Goal: Task Accomplishment & Management: Complete application form

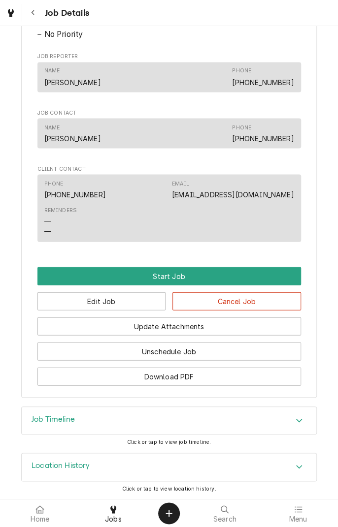
scroll to position [568, 0]
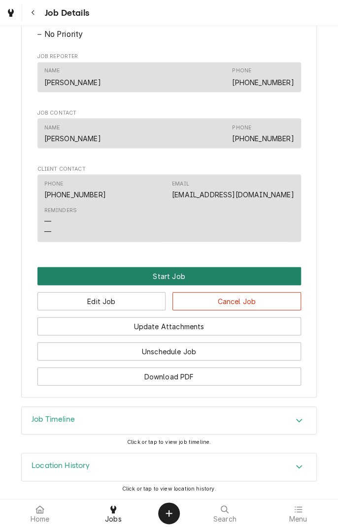
click at [174, 280] on button "Start Job" at bounding box center [168, 276] width 263 height 18
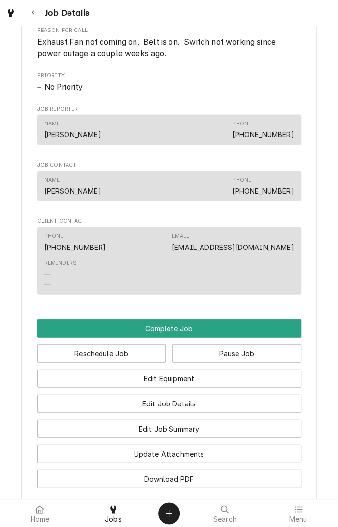
scroll to position [698, 0]
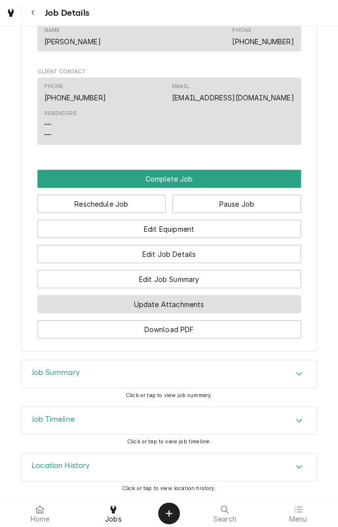
click at [202, 303] on button "Update Attachments" at bounding box center [168, 304] width 263 height 18
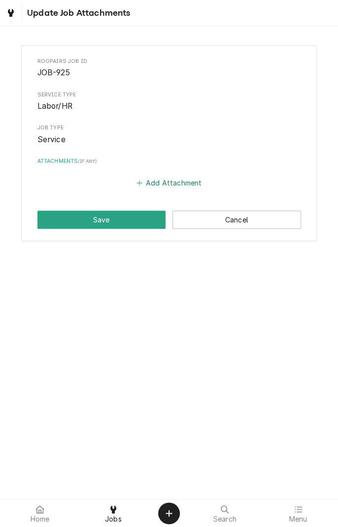
click at [165, 188] on button "Add Attachment" at bounding box center [168, 183] width 69 height 14
click at [153, 181] on button "Add Attachment" at bounding box center [168, 183] width 69 height 14
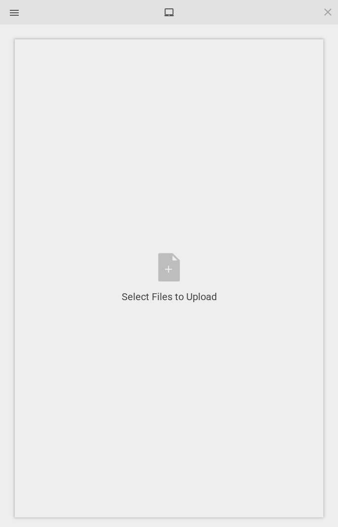
click at [172, 272] on div "Select Files to Upload or Drag and Drop, Copy and Paste Files" at bounding box center [169, 278] width 95 height 51
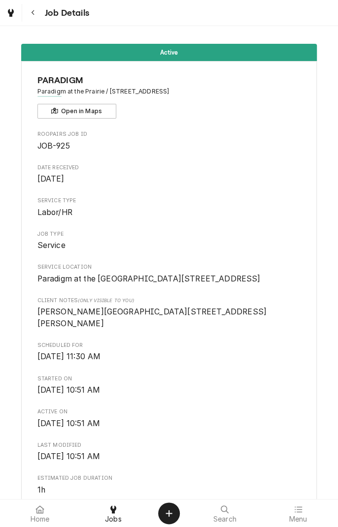
click at [246, 508] on div "Search" at bounding box center [225, 514] width 68 height 20
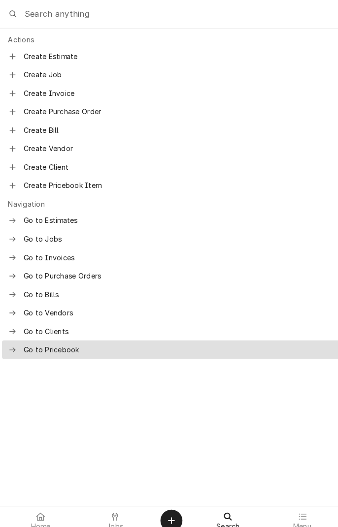
click at [112, 510] on icon at bounding box center [113, 510] width 6 height 8
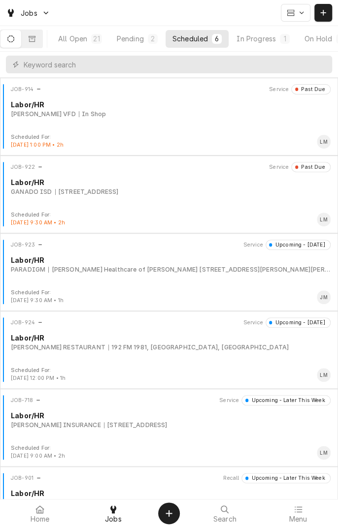
click at [127, 278] on div "JOB-923 Service Upcoming - Tomorrow Labor/HR PARADIGM Stevens Healthcare of Yoa…" at bounding box center [169, 264] width 330 height 49
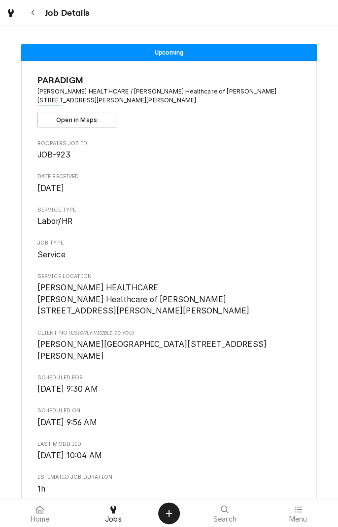
click at [40, 11] on button "Navigate back" at bounding box center [33, 13] width 18 height 18
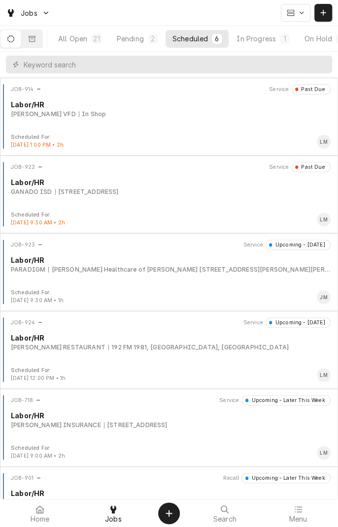
click at [272, 36] on div "In Progress" at bounding box center [255, 38] width 39 height 10
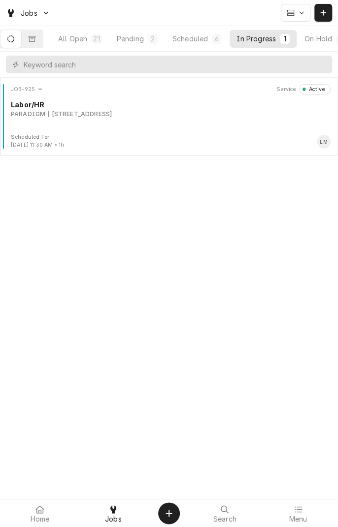
click at [149, 121] on div "JOB-925 Service Active Labor/HR PARADIGM 106 Del Norte Dr, El Campo, TX 77437" at bounding box center [169, 108] width 330 height 49
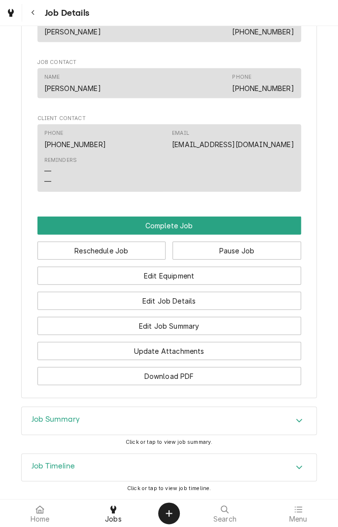
scroll to position [617, 0]
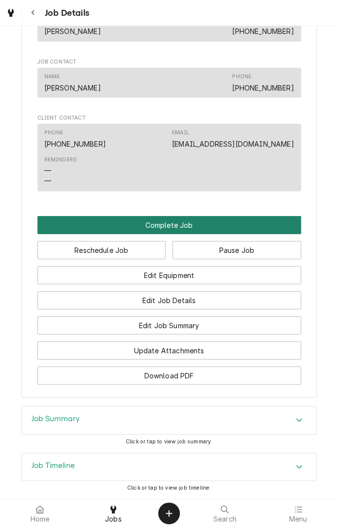
click at [194, 234] on button "Complete Job" at bounding box center [168, 225] width 263 height 18
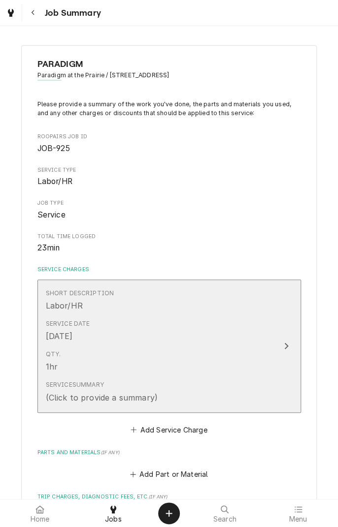
click at [286, 351] on div "Update Line Item" at bounding box center [286, 346] width 13 height 12
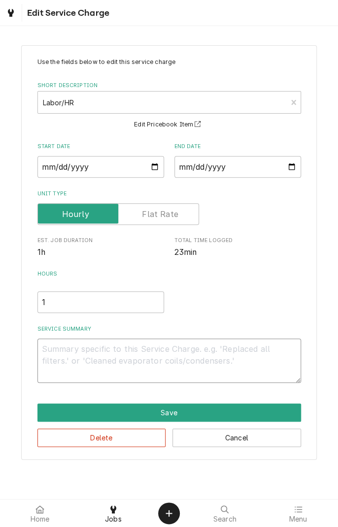
click at [153, 367] on textarea "Service Summary" at bounding box center [168, 361] width 263 height 44
type textarea "x"
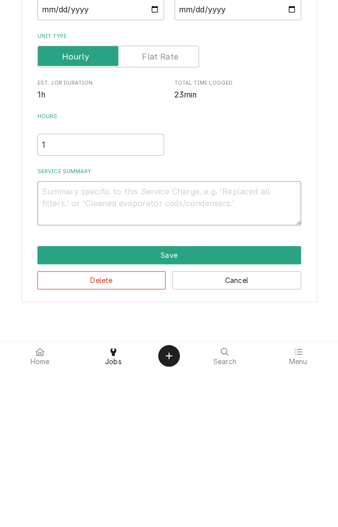
type textarea "D"
type textarea "x"
type textarea "Di"
type textarea "x"
type textarea "Dia"
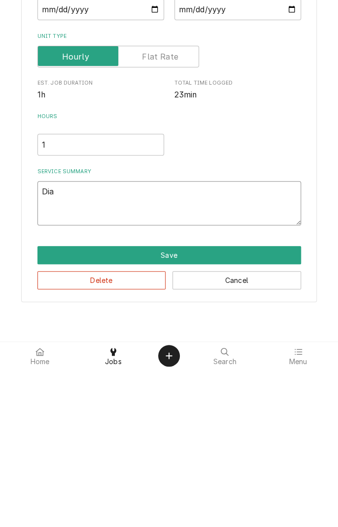
type textarea "x"
type textarea "Diag"
type textarea "x"
type textarea "Diagn"
type textarea "x"
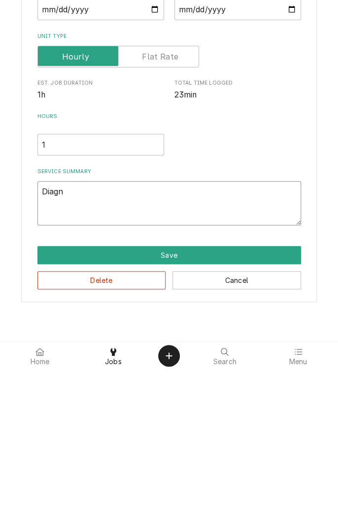
type textarea "Diagno"
type textarea "x"
type textarea "Diagnosed"
type textarea "x"
type textarea "Diagnosed e"
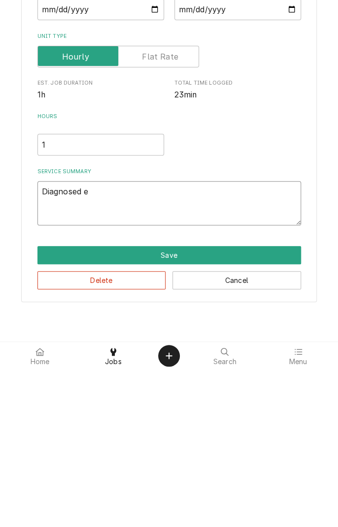
type textarea "x"
type textarea "Diagnosed ex"
type textarea "x"
type textarea "Diagnosed exh"
type textarea "x"
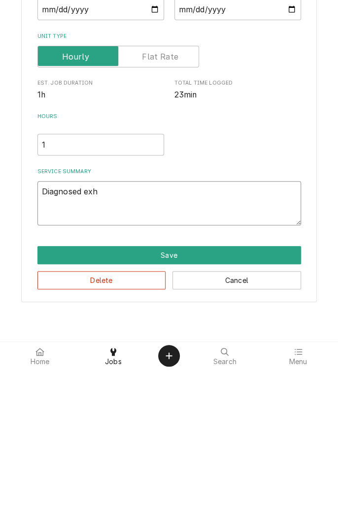
type textarea "Diagnosed exha"
type textarea "x"
type textarea "Diagnosed exhaust"
type textarea "x"
type textarea "Diagnosed exhaust f"
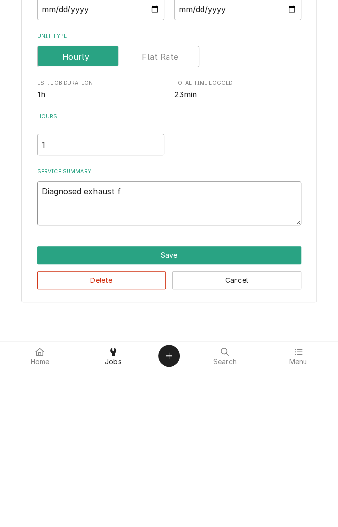
type textarea "x"
type textarea "Diagnosed exhaust fa"
type textarea "x"
type textarea "Diagnosed exhaust fan"
type textarea "x"
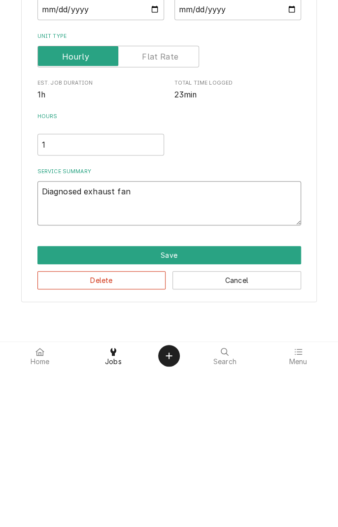
type textarea "Diagnosed exhaust fan."
type textarea "x"
type textarea "Diagnosed exhaust fan."
type textarea "x"
type textarea "Diagnosed exhaust fan. D"
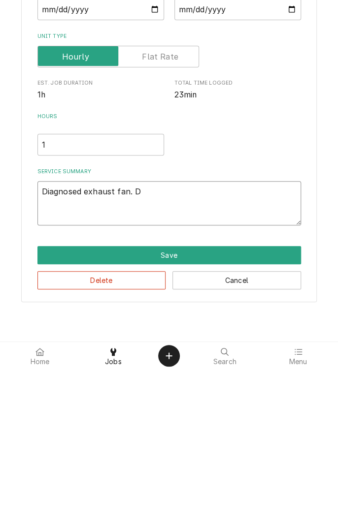
type textarea "x"
type textarea "Diagnosed exhaust fan. Dr"
type textarea "x"
type textarea "Diagnosed exhaust fan. Dri"
type textarea "x"
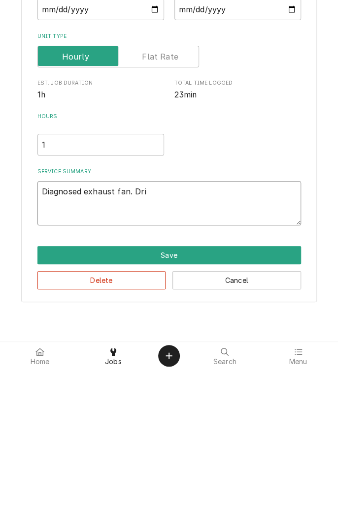
type textarea "Diagnosed exhaust fan. Driv"
type textarea "x"
type textarea "Diagnosed exhaust fan. Drive"
type textarea "x"
type textarea "Diagnosed exhaust fan. Drive"
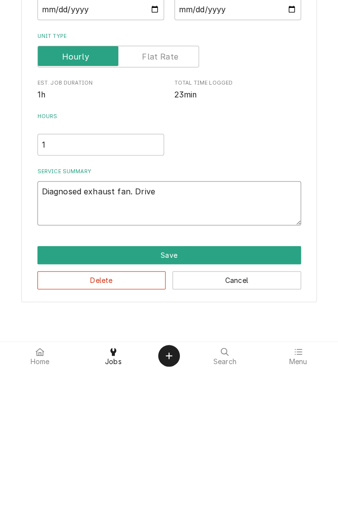
type textarea "x"
type textarea "Diagnosed exhaust fan. Drive m"
type textarea "x"
type textarea "Diagnosed exhaust fan. Drive mo"
type textarea "x"
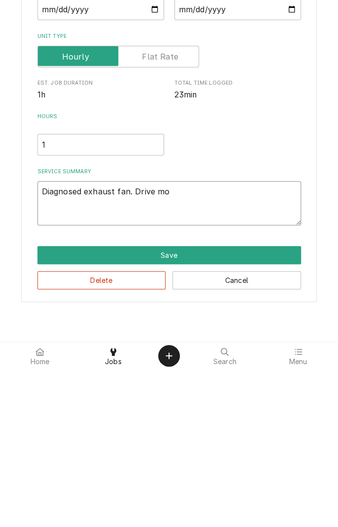
type textarea "Diagnosed exhaust fan. Drive mot"
type textarea "x"
type textarea "Diagnosed exhaust fan. Drive moto"
type textarea "x"
type textarea "Diagnosed exhaust fan. Drive motor"
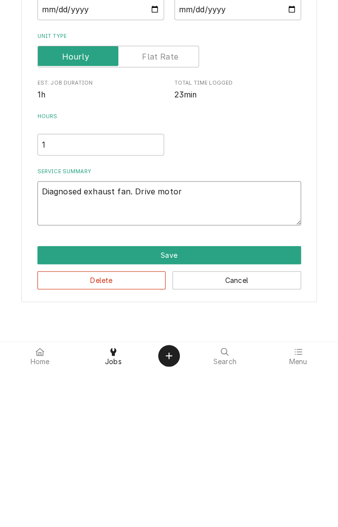
type textarea "x"
type textarea "Diagnosed exhaust fan. Drive motor"
type textarea "x"
type textarea "Diagnosed exhaust fan. Drive motor s"
type textarea "x"
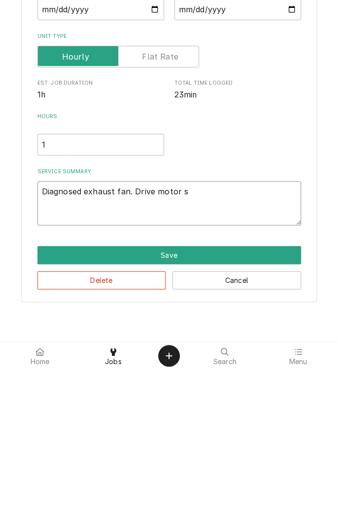
type textarea "Diagnosed exhaust fan. Drive motor si"
type textarea "x"
type textarea "Diagnosed exhaust fan. Drive motor sie"
type textarea "x"
type textarea "Diagnosed exhaust fan. Drive motor siez"
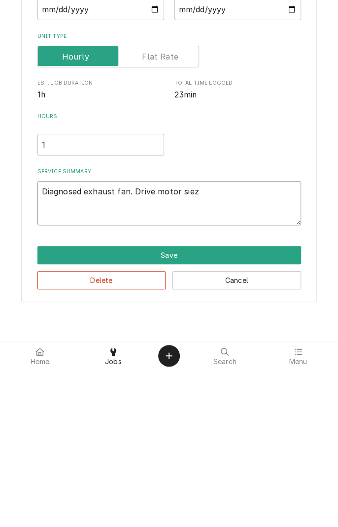
type textarea "x"
type textarea "Diagnosed exhaust fan. Drive motor sieze"
type textarea "x"
type textarea "Diagnosed exhaust fan. Drive motor siezed"
type textarea "x"
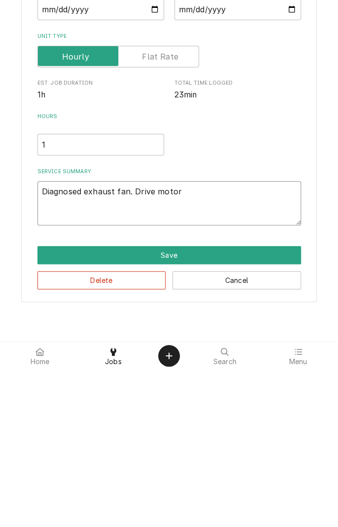
type textarea "Diagnosed exhaust fan. Drive motor seized"
type textarea "x"
type textarea "Diagnosed exhaust fan. Drive motor seized w"
type textarea "x"
type textarea "Diagnosed exhaust fan. Drive motor seized wi"
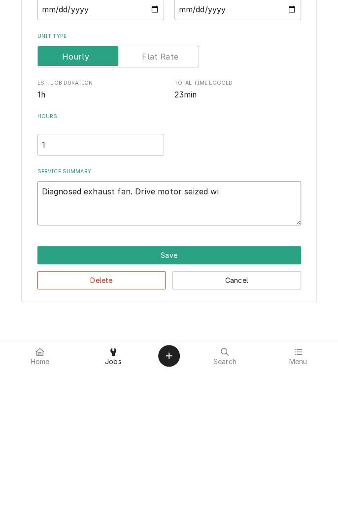
type textarea "x"
type textarea "Diagnosed exhaust fan. Drive motor seized wil"
type textarea "x"
type textarea "Diagnosed exhaust fan. Drive motor seized will"
type textarea "x"
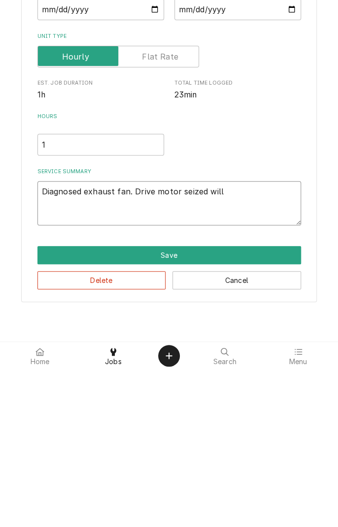
type textarea "Diagnosed exhaust fan. Drive motor seized will"
type textarea "x"
type textarea "Diagnosed exhaust fan. Drive motor seized will r"
type textarea "x"
type textarea "Diagnosed exhaust fan. Drive motor seized will re"
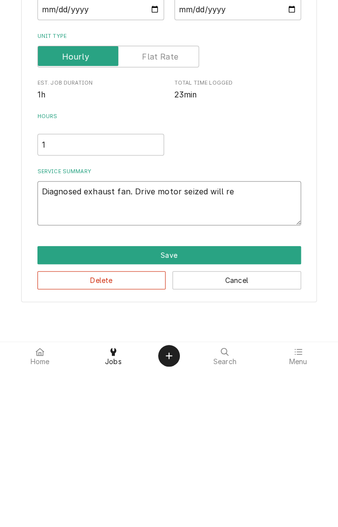
type textarea "x"
type textarea "Diagnosed exhaust fan. Drive motor seized will req"
type textarea "x"
type textarea "Diagnosed exhaust fan. Drive motor seized will requ"
type textarea "x"
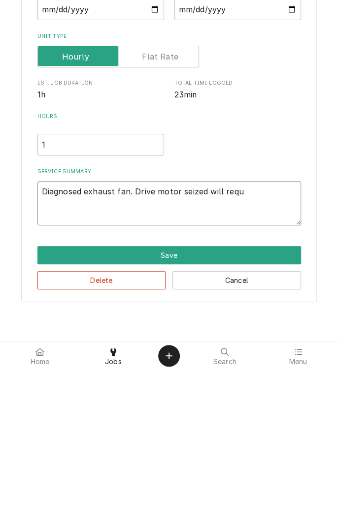
type textarea "Diagnosed exhaust fan. Drive motor seized will requi"
type textarea "x"
type textarea "Diagnosed exhaust fan. Drive motor seized will requir"
type textarea "x"
type textarea "Diagnosed exhaust fan. Drive motor seized will require"
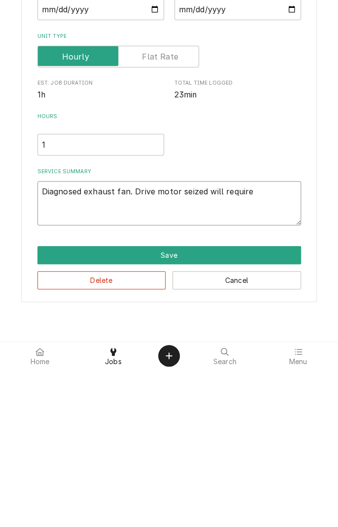
type textarea "x"
type textarea "Diagnosed exhaust fan. Drive motor seized will require"
type textarea "x"
type textarea "Diagnosed exhaust fan. Drive motor seized will require m"
type textarea "x"
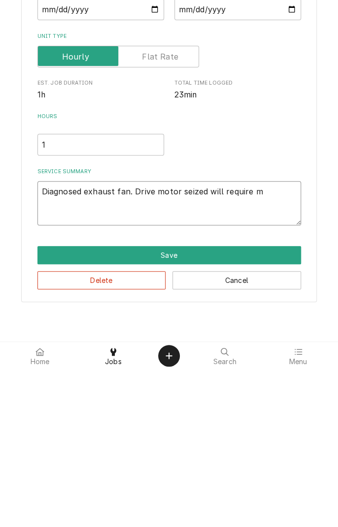
type textarea "Diagnosed exhaust fan. Drive motor seized will require mo"
type textarea "x"
type textarea "Diagnosed exhaust fan. Drive motor seized will require mot"
type textarea "x"
type textarea "Diagnosed exhaust fan. Drive motor seized will require moto"
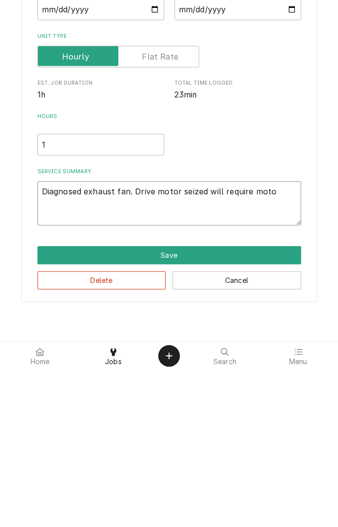
type textarea "x"
type textarea "Diagnosed exhaust fan. Drive motor seized will require motor"
type textarea "x"
type textarea "Diagnosed exhaust fan. Drive motor seized will require motor"
type textarea "x"
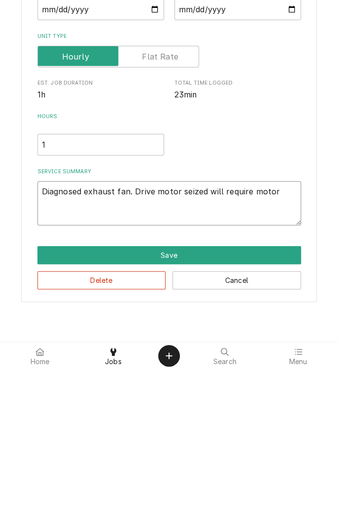
type textarea "Diagnosed exhaust fan. Drive motor seized will require motor r"
type textarea "x"
type textarea "Diagnosed exhaust fan. Drive motor seized will require motor re"
type textarea "x"
type textarea "Diagnosed exhaust fan. Drive motor seized will require motor rep"
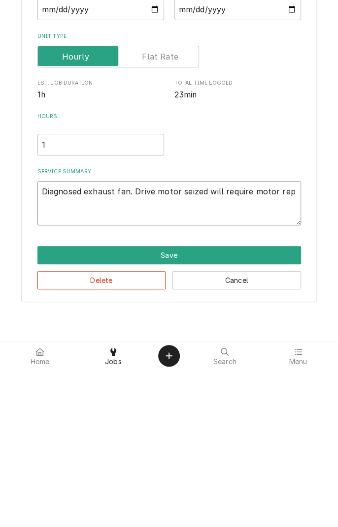
type textarea "x"
type textarea "Diagnosed exhaust fan. Drive motor seized will require motor repl"
type textarea "x"
type textarea "Diagnosed exhaust fan. Drive motor seized will require motor replacement"
type textarea "x"
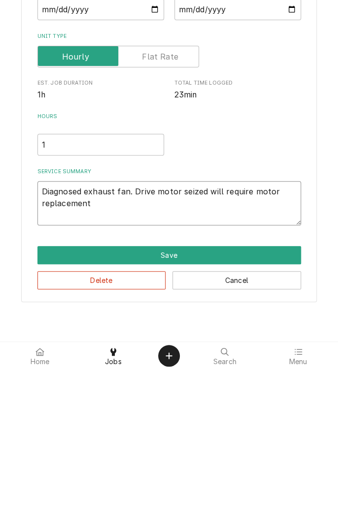
type textarea "Diagnosed exhaust fan. Drive motor seized will require motor replacement."
type textarea "x"
type textarea "Diagnosed exhaust fan. Drive motor seized will require motor replacement."
type textarea "x"
type textarea "Diagnosed exhaust fan. Drive motor seized will require motor replacement."
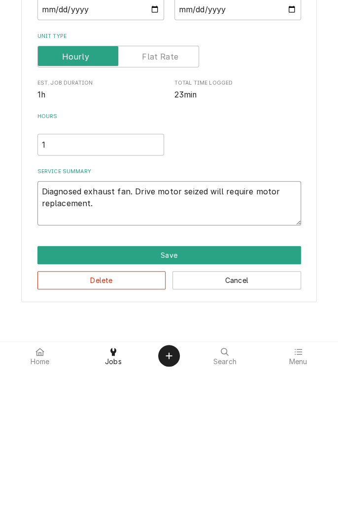
type textarea "x"
type textarea "Diagnosed exhaust fan. Drive motor seized will require motor replacement. I"
type textarea "x"
type textarea "Diagnosed exhaust fan. Drive motor seized will require motor replacement. In"
type textarea "x"
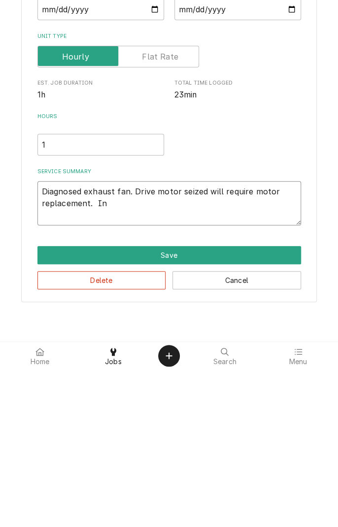
type textarea "Diagnosed exhaust fan. Drive motor seized will require motor replacement. Ins"
type textarea "x"
type textarea "Diagnosed exhaust fan. Drive motor seized will require motor replacement. Insp"
type textarea "x"
type textarea "Diagnosed exhaust fan. Drive motor seized will require motor replacement. Inspe"
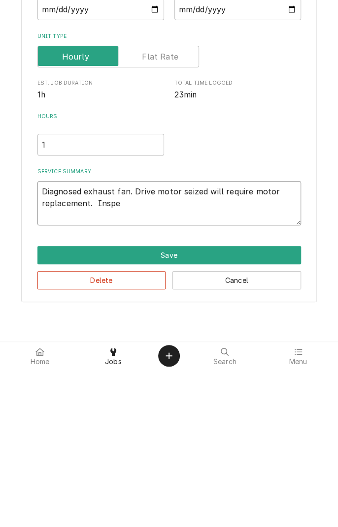
type textarea "x"
type textarea "Diagnosed exhaust fan. Drive motor seized will require motor replacement. Inspec"
type textarea "x"
type textarea "Diagnosed exhaust fan. Drive motor seized will require motor replacement. Inspe…"
type textarea "x"
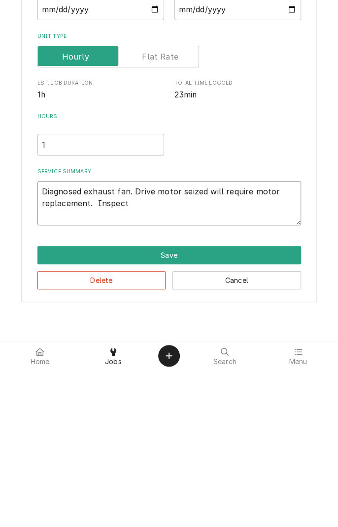
type textarea "Diagnosed exhaust fan. Drive motor seized will require motor replacement. Inspe…"
type textarea "x"
type textarea "Diagnosed exhaust fan. Drive motor seized will require motor replacement. Inspe…"
type textarea "x"
type textarea "Diagnosed exhaust fan. Drive motor seized will require motor replacement. Inspe…"
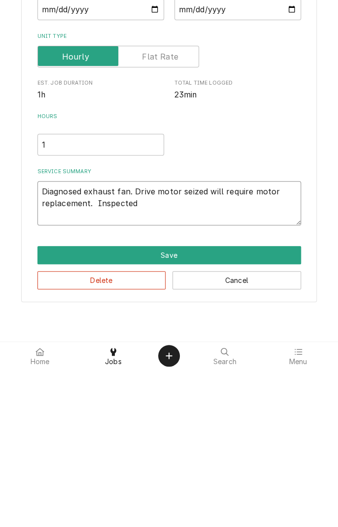
type textarea "x"
type textarea "Diagnosed exhaust fan. Drive motor seized will require motor replacement. Inspe…"
type textarea "x"
type textarea "Diagnosed exhaust fan. Drive motor seized will require motor replacement. Inspe…"
type textarea "x"
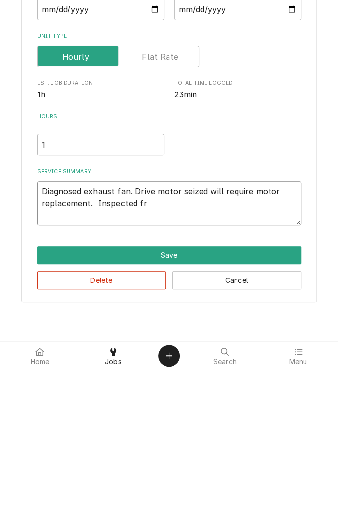
type textarea "Diagnosed exhaust fan. Drive motor seized will require motor replacement. Inspe…"
type textarea "x"
type textarea "Diagnosed exhaust fan. Drive motor seized will require motor replacement. Inspe…"
type textarea "x"
type textarea "Diagnosed exhaust fan. Drive motor seized will require motor replacement. Inspe…"
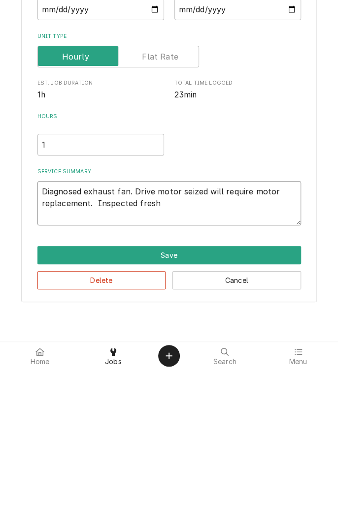
type textarea "x"
type textarea "Diagnosed exhaust fan. Drive motor seized will require motor replacement. Inspe…"
type textarea "x"
type textarea "Diagnosed exhaust fan. Drive motor seized will require motor replacement. Inspe…"
type textarea "x"
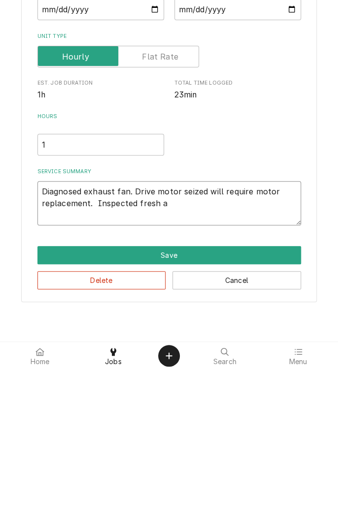
type textarea "Diagnosed exhaust fan. Drive motor seized will require motor replacement. Inspe…"
type textarea "x"
type textarea "Diagnosed exhaust fan. Drive motor seized will require motor replacement. Inspe…"
type textarea "x"
type textarea "Diagnosed exhaust fan. Drive motor seized will require motor replacement. Inspe…"
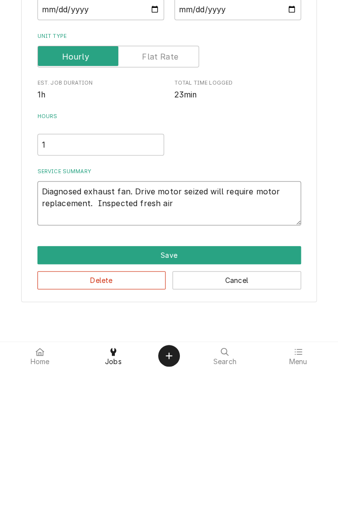
type textarea "x"
type textarea "Diagnosed exhaust fan. Drive motor seized will require motor replacement. Inspe…"
type textarea "x"
type textarea "Diagnosed exhaust fan. Drive motor seized will require motor replacement. Inspe…"
type textarea "x"
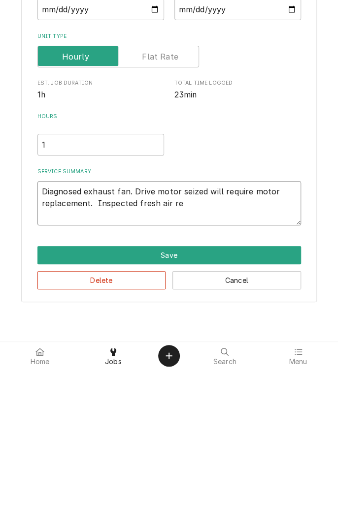
type textarea "Diagnosed exhaust fan. Drive motor seized will require motor replacement. Inspe…"
type textarea "x"
type textarea "Diagnosed exhaust fan. Drive motor seized will require motor replacement. Inspe…"
type textarea "x"
type textarea "Diagnosed exhaust fan. Drive motor seized will require motor replacement. Inspe…"
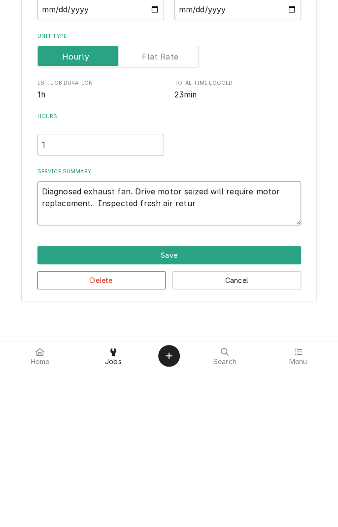
type textarea "x"
type textarea "Diagnosed exhaust fan. Drive motor seized will require motor replacement. Inspe…"
type textarea "x"
type textarea "Diagnosed exhaust fan. Drive motor seized will require motor replacement. Inspe…"
type textarea "x"
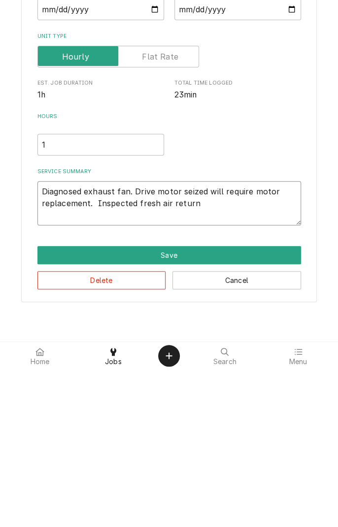
type textarea "Diagnosed exhaust fan. Drive motor seized will require motor replacement. Inspe…"
type textarea "x"
type textarea "Diagnosed exhaust fan. Drive motor seized will require motor replacement. Inspe…"
type textarea "x"
type textarea "Diagnosed exhaust fan. Drive motor seized will require motor replacement. Inspe…"
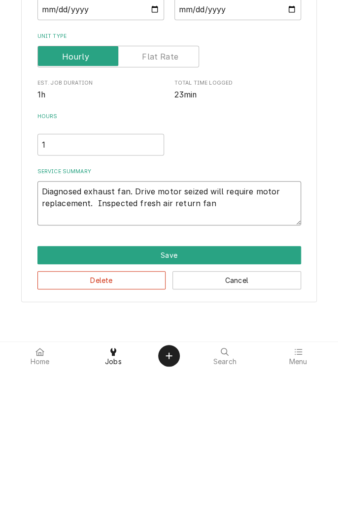
type textarea "x"
type textarea "Diagnosed exhaust fan. Drive motor seized will require motor replacement. Inspe…"
type textarea "x"
type textarea "Diagnosed exhaust fan. Drive motor seized will require motor replacement. Inspe…"
type textarea "x"
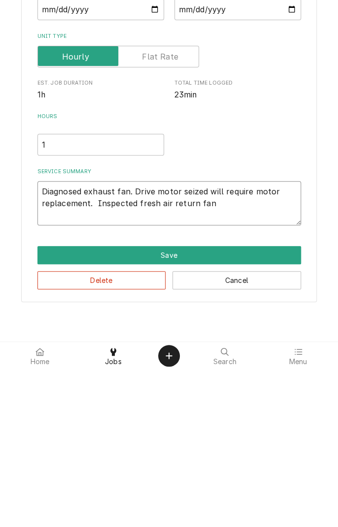
type textarea "Diagnosed exhaust fan. Drive motor seized will require motor replacement. Inspe…"
type textarea "x"
type textarea "Diagnosed exhaust fan. Drive motor seized will require motor replacement. Inspe…"
type textarea "x"
type textarea "Diagnosed exhaust fan. Drive motor seized will require motor replacement. Inspe…"
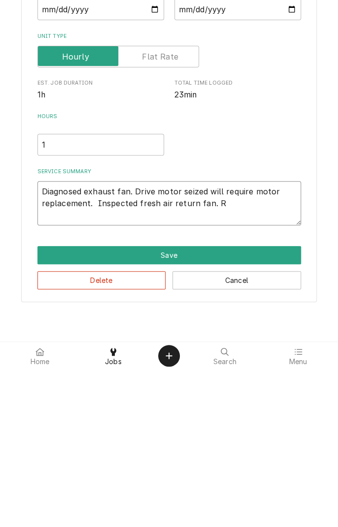
type textarea "x"
type textarea "Diagnosed exhaust fan. Drive motor seized will require motor replacement. Inspe…"
type textarea "x"
type textarea "Diagnosed exhaust fan. Drive motor seized will require motor replacement. Inspe…"
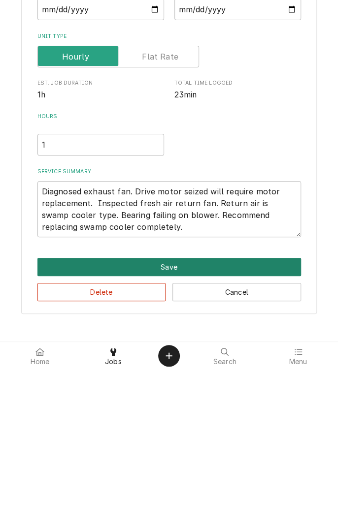
click at [170, 422] on button "Save" at bounding box center [168, 424] width 263 height 18
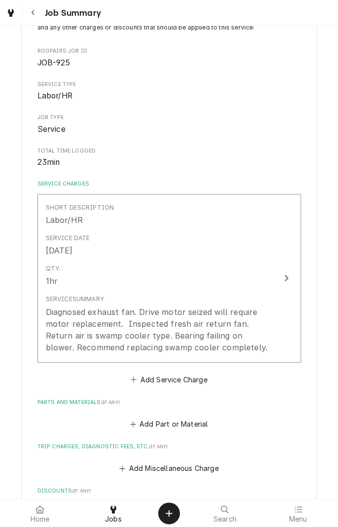
scroll to position [86, 0]
click at [177, 461] on button "Add Miscellaneous Charge" at bounding box center [169, 468] width 102 height 14
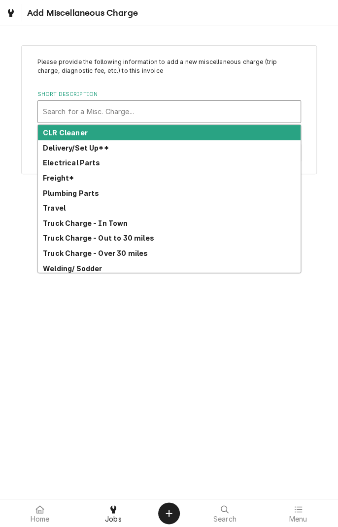
click at [128, 256] on strong "Truck Charge - Over 30 miles" at bounding box center [95, 253] width 105 height 8
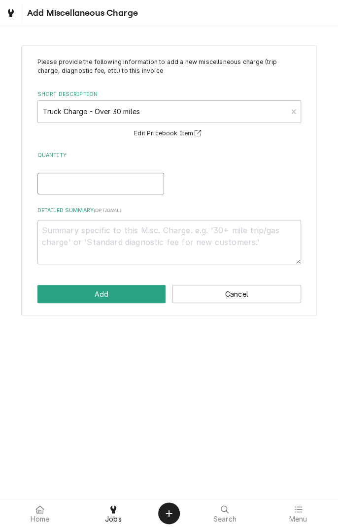
click at [135, 180] on input "Quantity" at bounding box center [100, 184] width 127 height 22
click at [161, 233] on textarea "Detailed Summary ( optional )" at bounding box center [168, 242] width 263 height 44
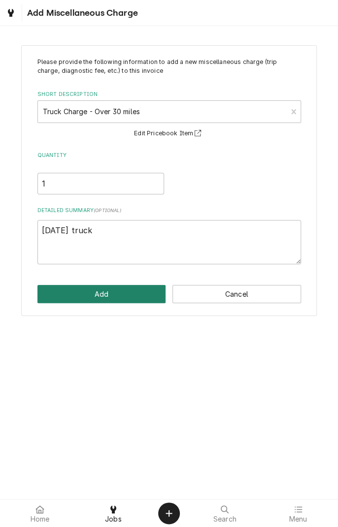
click at [109, 294] on button "Add" at bounding box center [101, 294] width 128 height 18
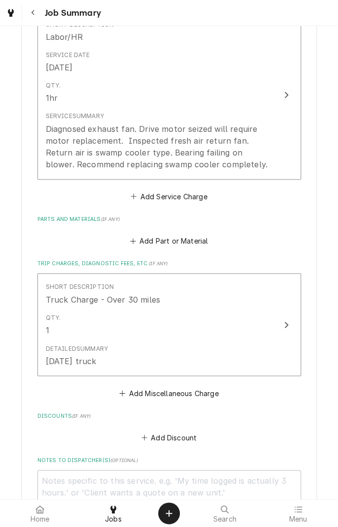
scroll to position [272, 0]
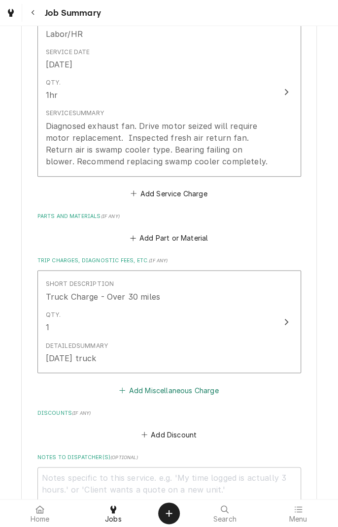
click at [196, 391] on button "Add Miscellaneous Charge" at bounding box center [169, 390] width 102 height 14
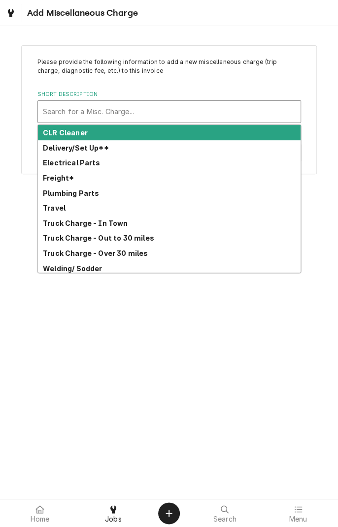
click at [50, 210] on strong "Travel" at bounding box center [54, 208] width 23 height 8
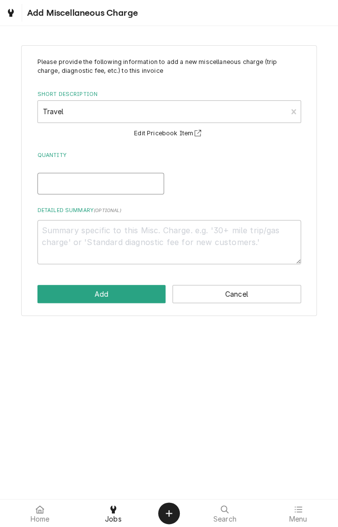
click at [92, 186] on input "Quantity" at bounding box center [100, 184] width 127 height 22
click at [164, 233] on textarea "Detailed Summary ( optional )" at bounding box center [168, 242] width 263 height 44
click at [43, 227] on textarea "Travel" at bounding box center [168, 242] width 263 height 44
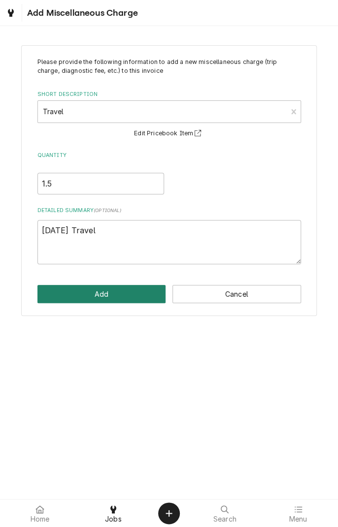
click at [116, 288] on button "Add" at bounding box center [101, 294] width 128 height 18
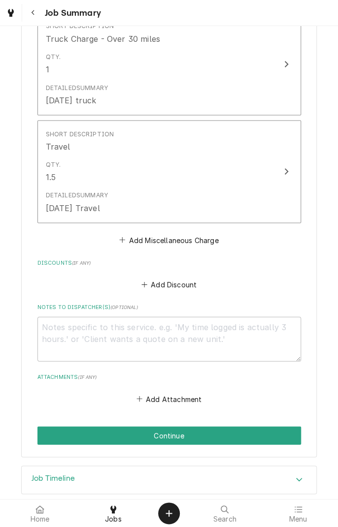
scroll to position [542, 0]
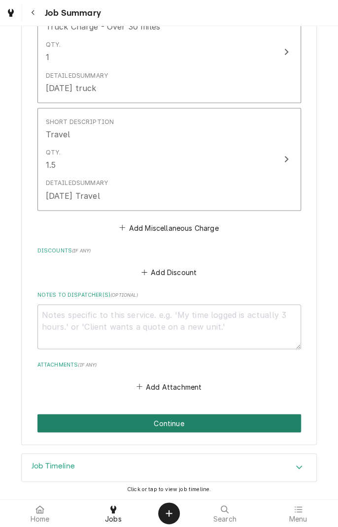
click at [229, 423] on button "Continue" at bounding box center [168, 423] width 263 height 18
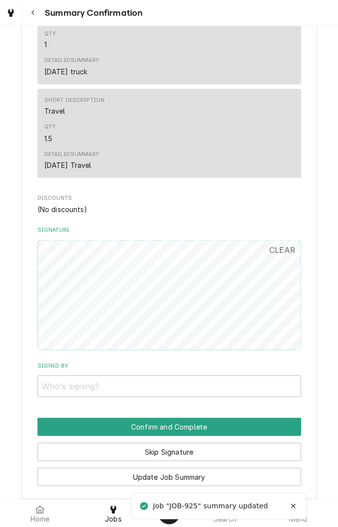
scroll to position [490, 0]
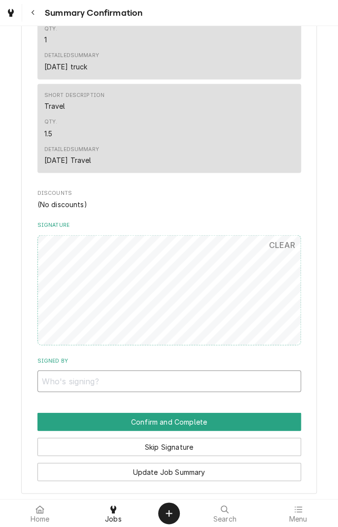
click at [66, 371] on input "Signed By" at bounding box center [168, 381] width 263 height 22
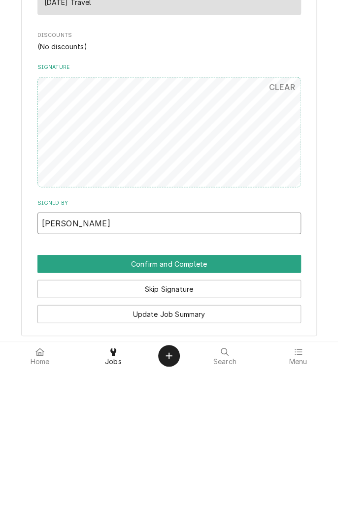
type input "Jennifer palacios"
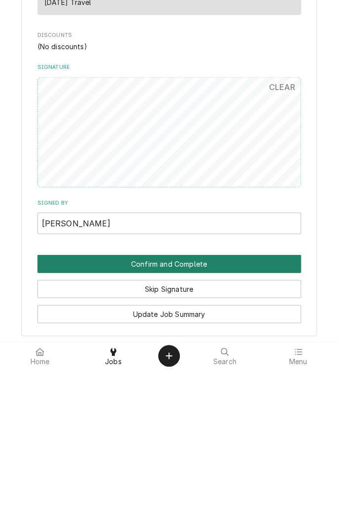
click at [229, 413] on button "Confirm and Complete" at bounding box center [168, 422] width 263 height 18
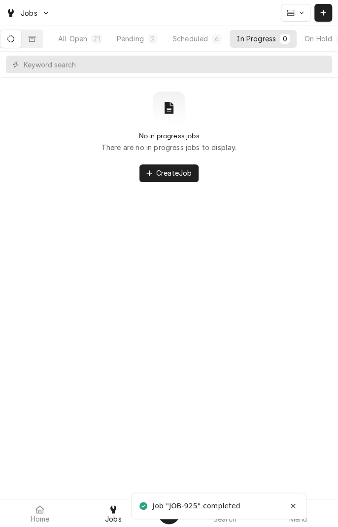
scroll to position [0, 92]
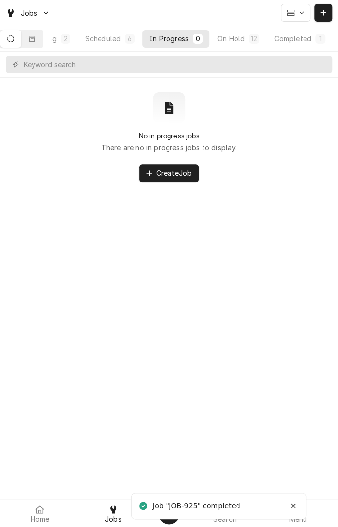
click at [302, 42] on div "Completed" at bounding box center [292, 38] width 37 height 10
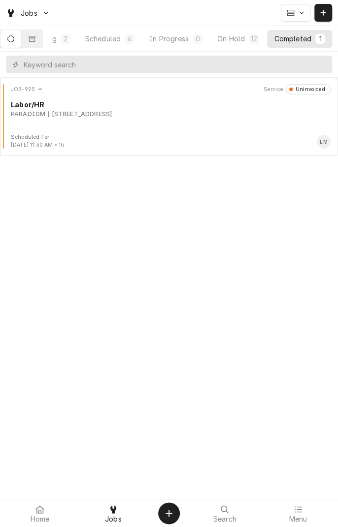
click at [151, 124] on div "JOB-925 Service Uninvoiced Labor/HR PARADIGM 106 Del Norte Dr, El Campo, TX 774…" at bounding box center [169, 108] width 330 height 49
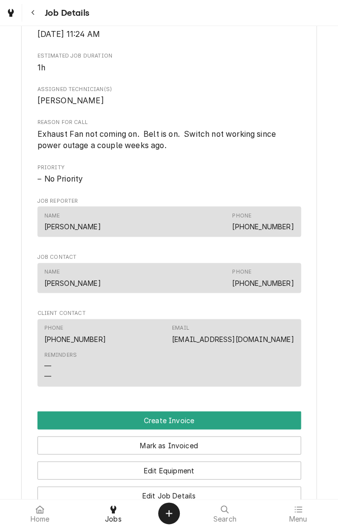
scroll to position [430, 0]
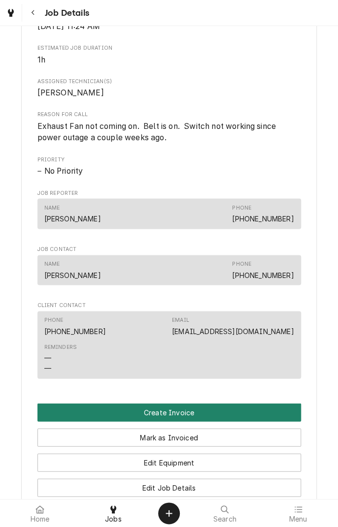
click at [203, 421] on button "Create Invoice" at bounding box center [168, 412] width 263 height 18
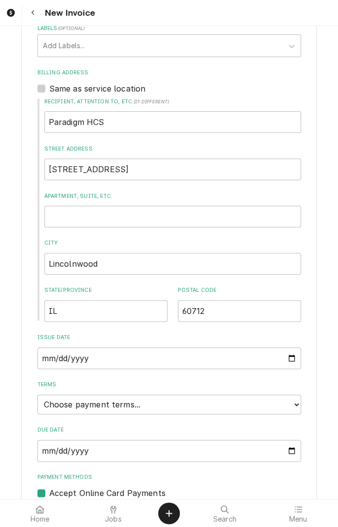
scroll to position [333, 0]
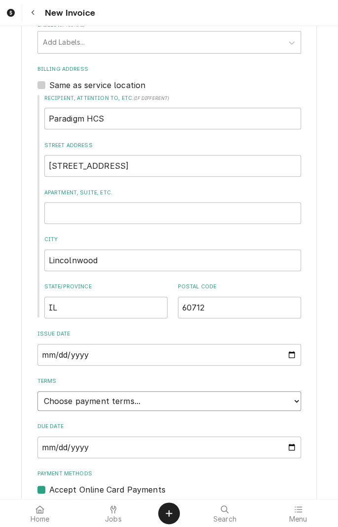
click at [194, 411] on select "Choose payment terms... Same Day Net 7 Net 14 Net 21 Net 30 Net 45 Net 60 Net 90" at bounding box center [168, 401] width 263 height 20
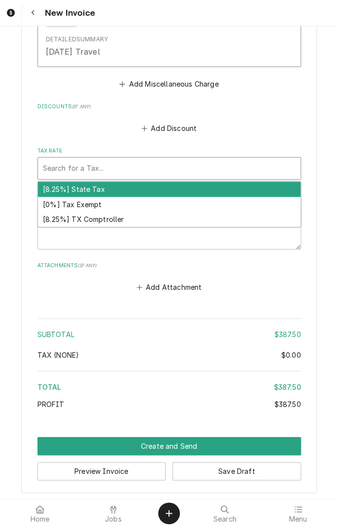
scroll to position [1389, 0]
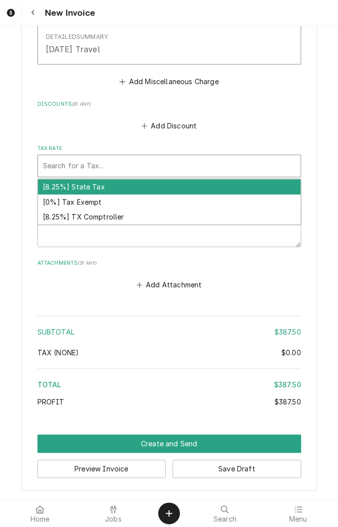
click at [118, 225] on div "[8.25%] TX Comptroller" at bounding box center [169, 217] width 262 height 15
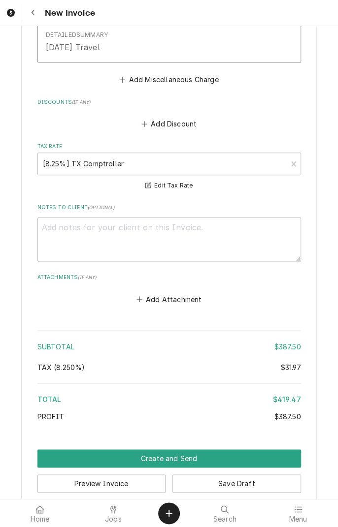
scroll to position [1416, 0]
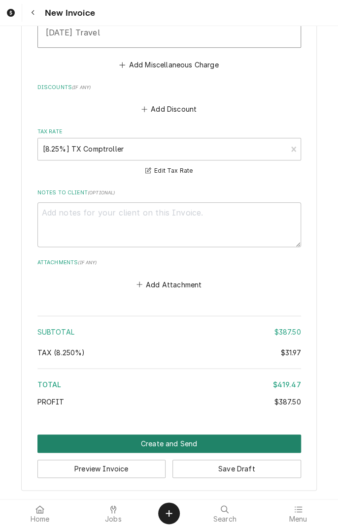
click at [174, 443] on button "Create and Send" at bounding box center [168, 444] width 263 height 18
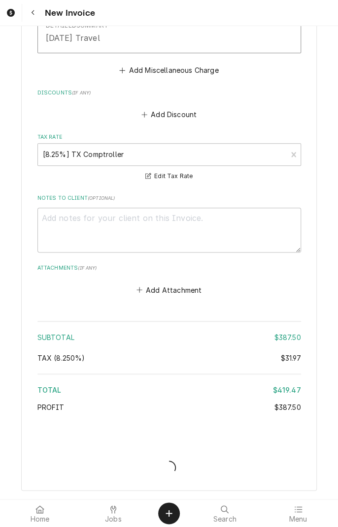
scroll to position [1411, 0]
type textarea "x"
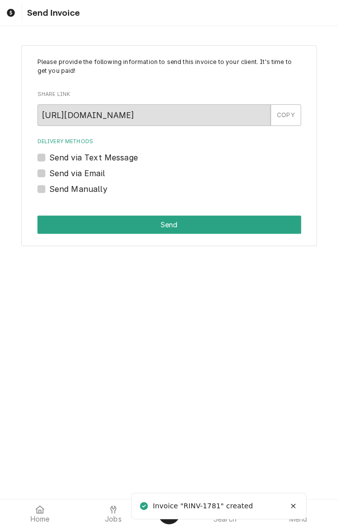
click at [49, 174] on label "Send via Email" at bounding box center [77, 173] width 56 height 12
click at [49, 174] on input "Send via Email" at bounding box center [180, 178] width 263 height 22
checkbox input "true"
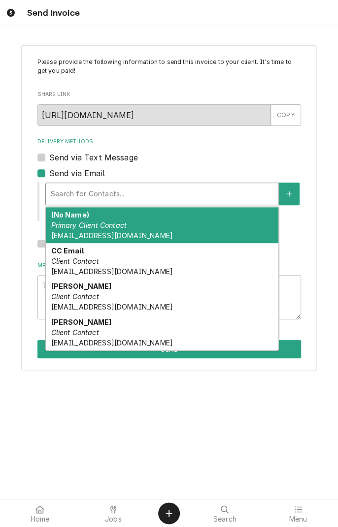
click at [117, 229] on div "(No Name) Primary Client Contact [EMAIL_ADDRESS][DOMAIN_NAME]" at bounding box center [162, 225] width 232 height 36
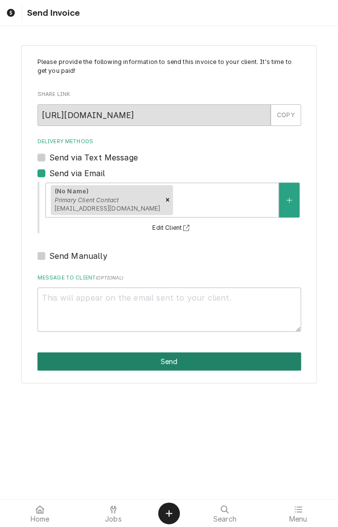
click at [174, 364] on button "Send" at bounding box center [168, 361] width 263 height 18
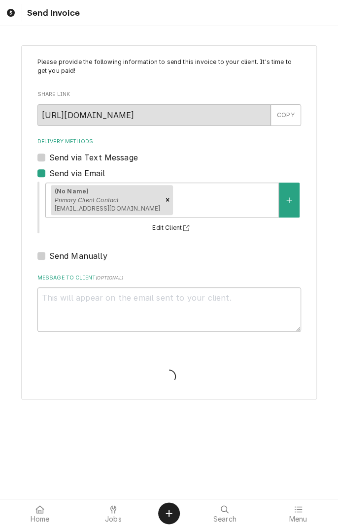
type textarea "x"
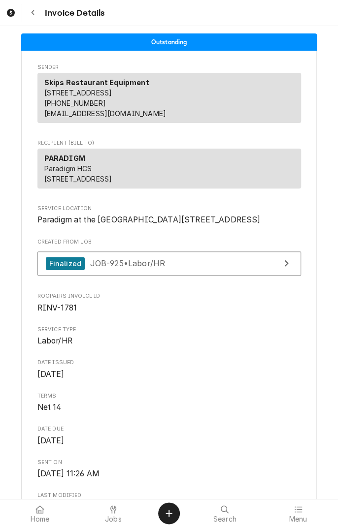
click at [38, 21] on button "Navigate back" at bounding box center [33, 13] width 18 height 18
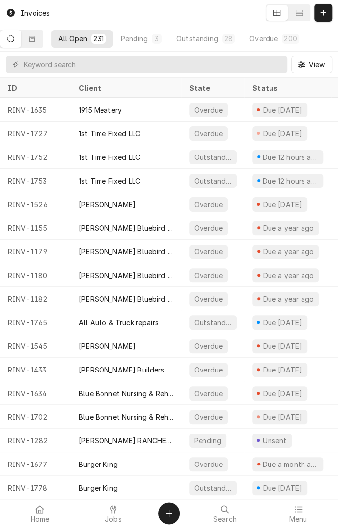
click at [15, 44] on button "Dynamic Content Wrapper" at bounding box center [10, 39] width 21 height 18
click at [14, 38] on icon "Dynamic Content Wrapper" at bounding box center [10, 38] width 7 height 7
click at [114, 511] on icon at bounding box center [113, 510] width 6 height 8
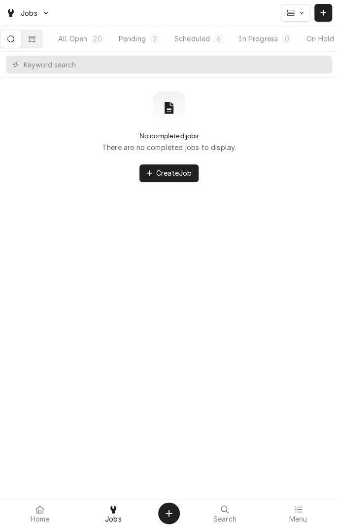
click at [202, 37] on div "Scheduled" at bounding box center [191, 38] width 35 height 10
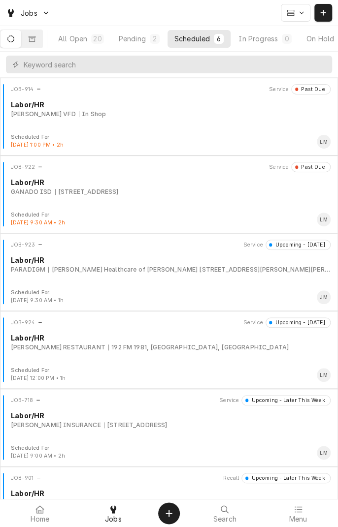
click at [79, 197] on div "JOB-922 Service Past Due Labor/HR GANADO ISD [STREET_ADDRESS]" at bounding box center [169, 186] width 330 height 49
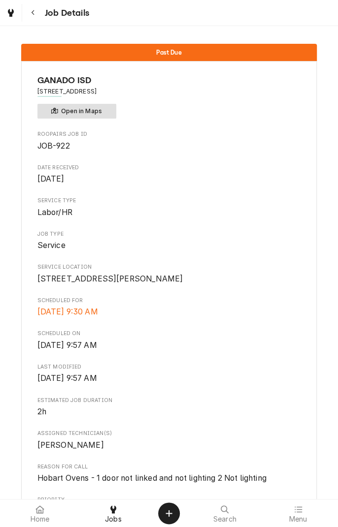
click at [87, 116] on button "Open in Maps" at bounding box center [76, 111] width 79 height 15
click at [144, 226] on div "Roopairs Job ID JOB-922 Date Received [DATE] Service Type Labor/HR Job Type Ser…" at bounding box center [168, 426] width 263 height 593
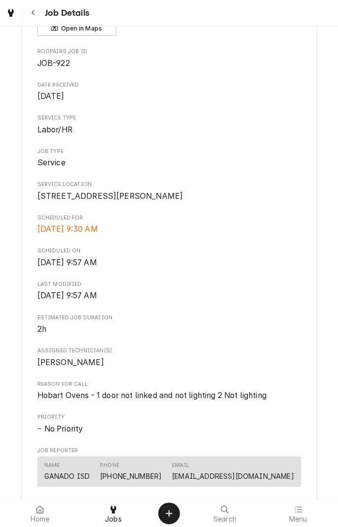
scroll to position [82, 0]
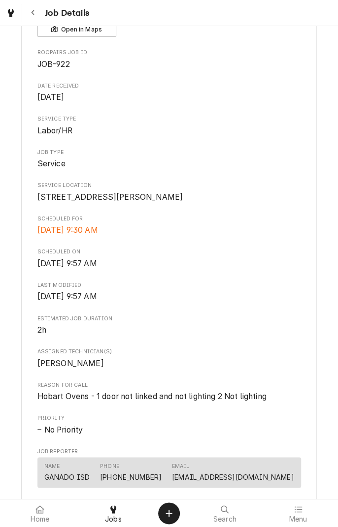
click at [65, 200] on span "[STREET_ADDRESS][PERSON_NAME]" at bounding box center [110, 196] width 146 height 9
click at [71, 202] on span "[STREET_ADDRESS][PERSON_NAME]" at bounding box center [110, 196] width 146 height 9
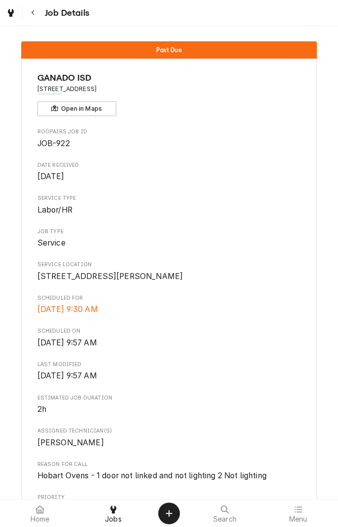
scroll to position [2, 0]
click at [89, 114] on button "Open in Maps" at bounding box center [76, 108] width 79 height 15
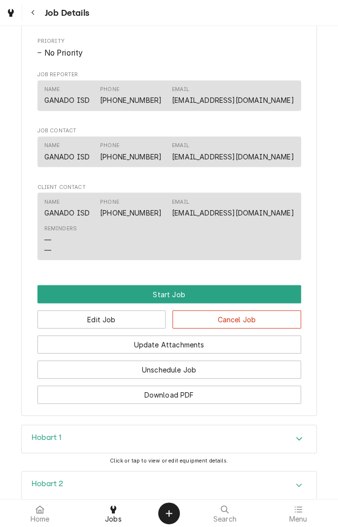
scroll to position [459, 0]
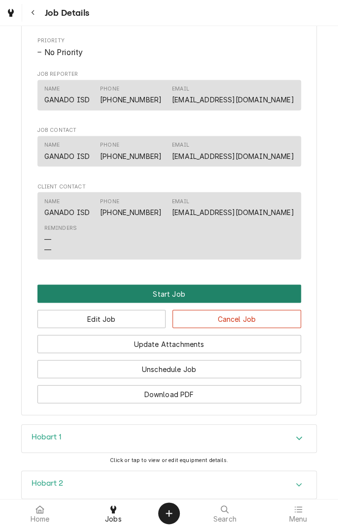
click at [183, 303] on button "Start Job" at bounding box center [168, 294] width 263 height 18
